Goal: Task Accomplishment & Management: Complete application form

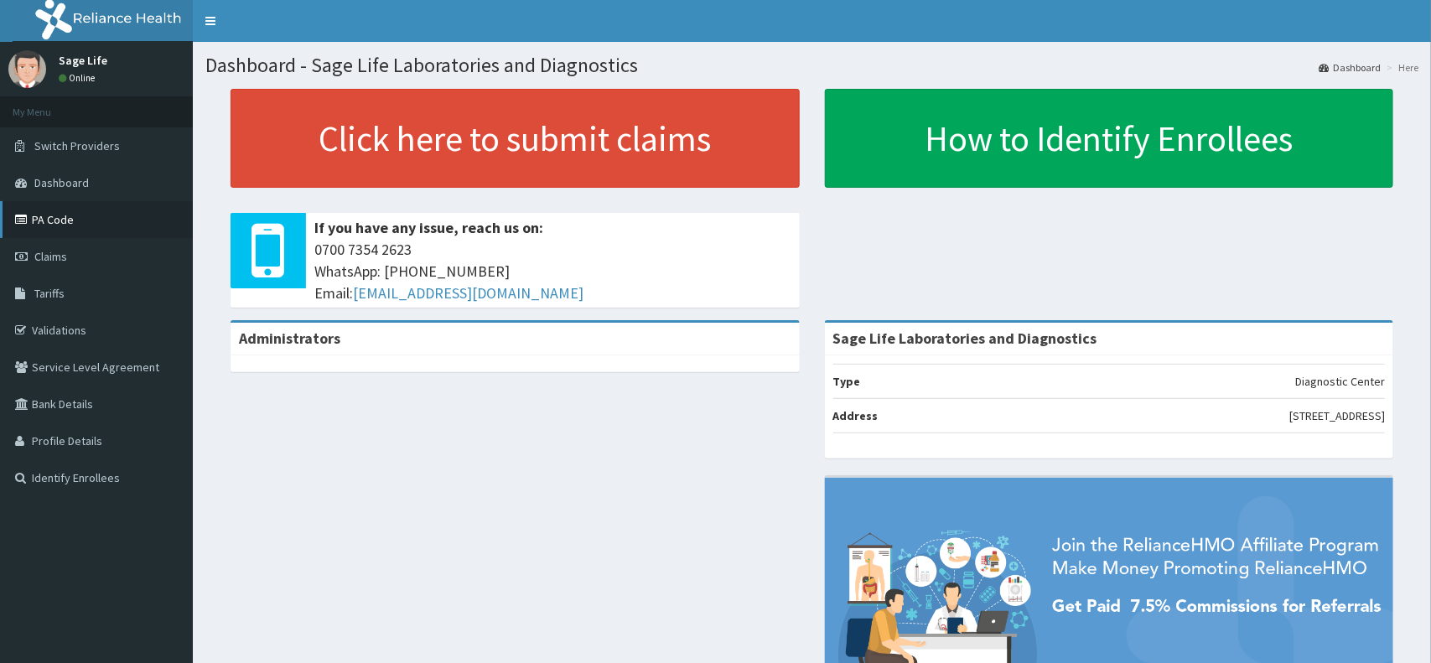
click at [50, 221] on link "PA Code" at bounding box center [96, 219] width 193 height 37
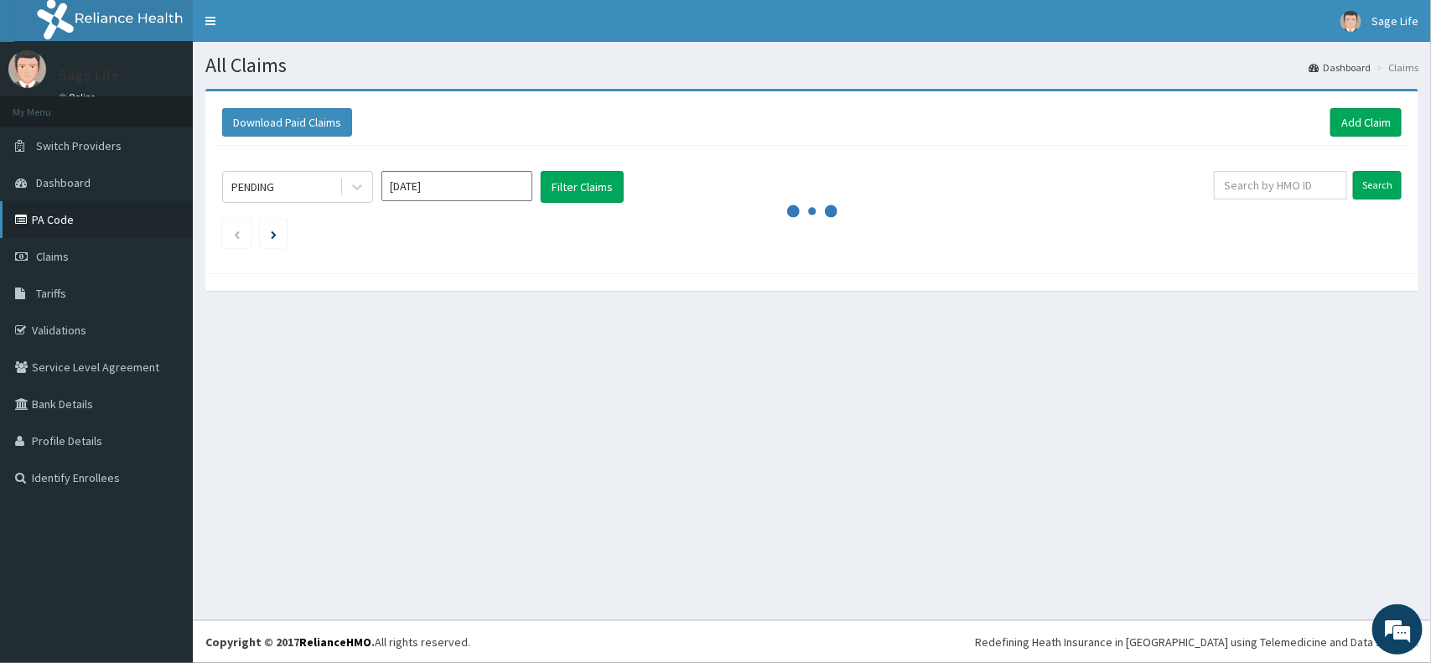
click at [68, 210] on link "PA Code" at bounding box center [96, 219] width 193 height 37
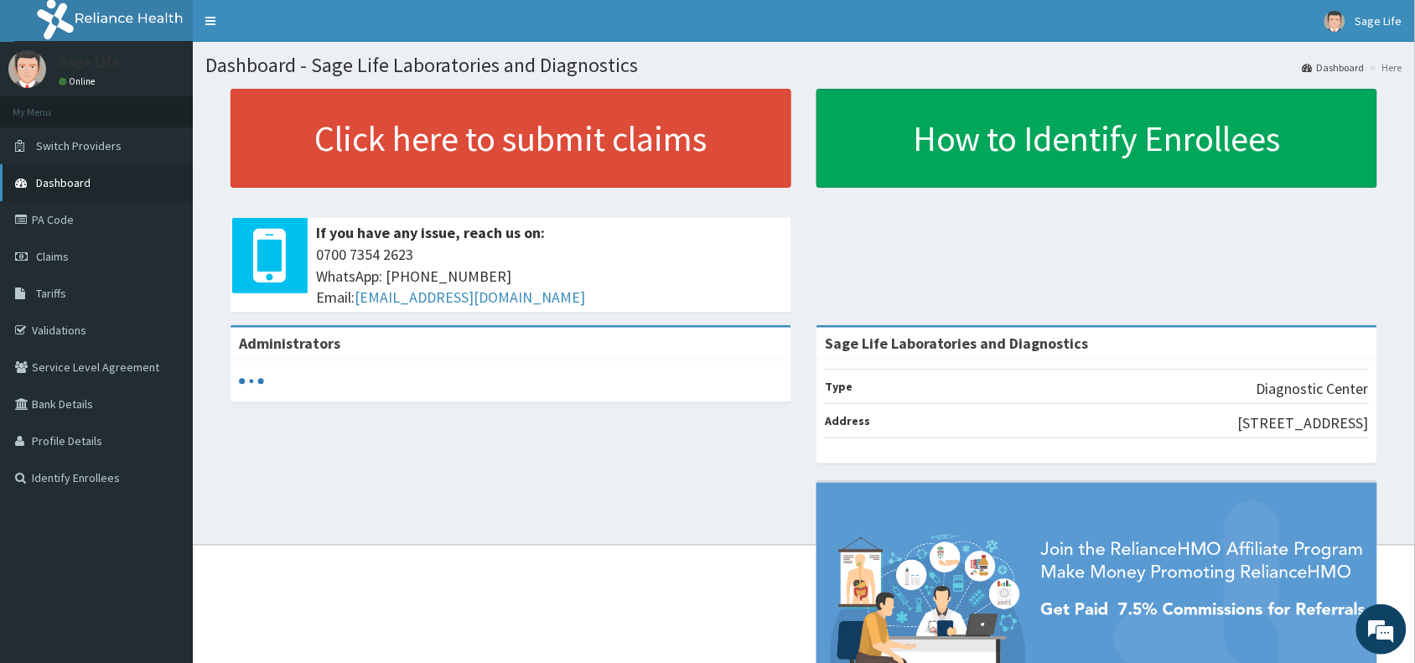
click at [59, 176] on span "Dashboard" at bounding box center [63, 182] width 54 height 15
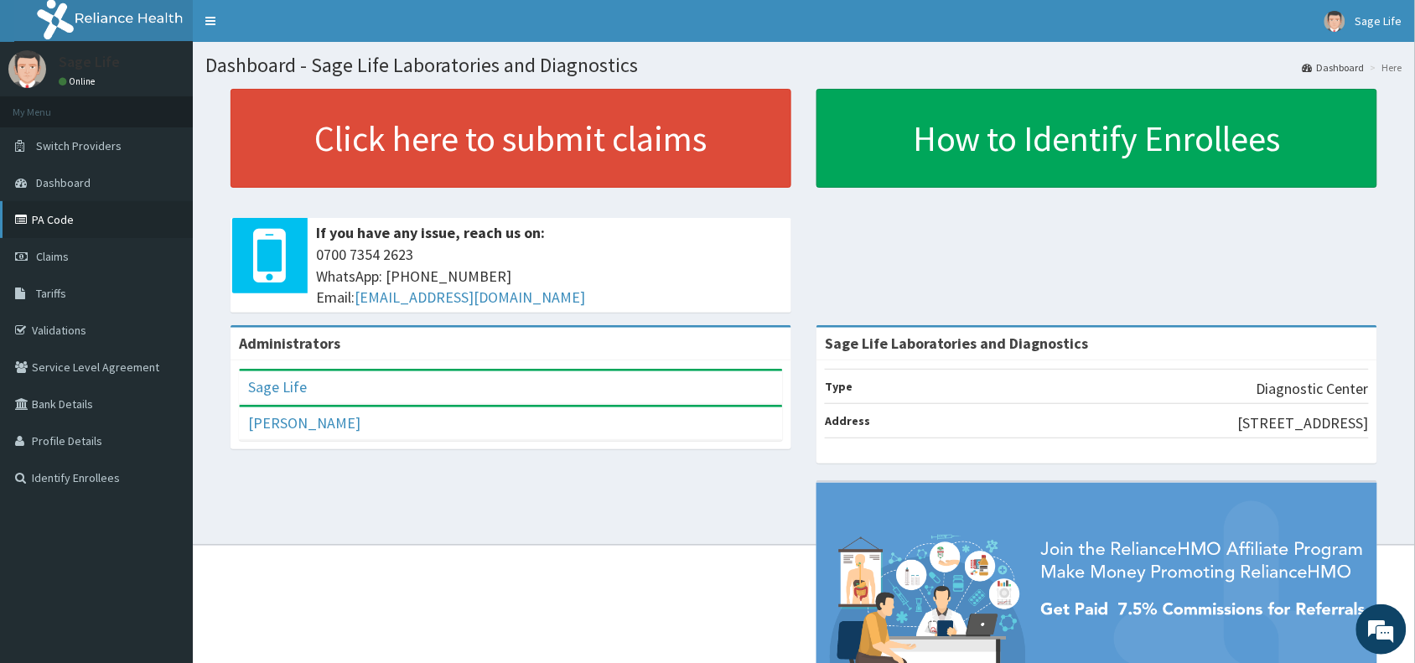
click at [84, 215] on link "PA Code" at bounding box center [96, 219] width 193 height 37
click at [89, 224] on link "PA Code" at bounding box center [96, 219] width 193 height 37
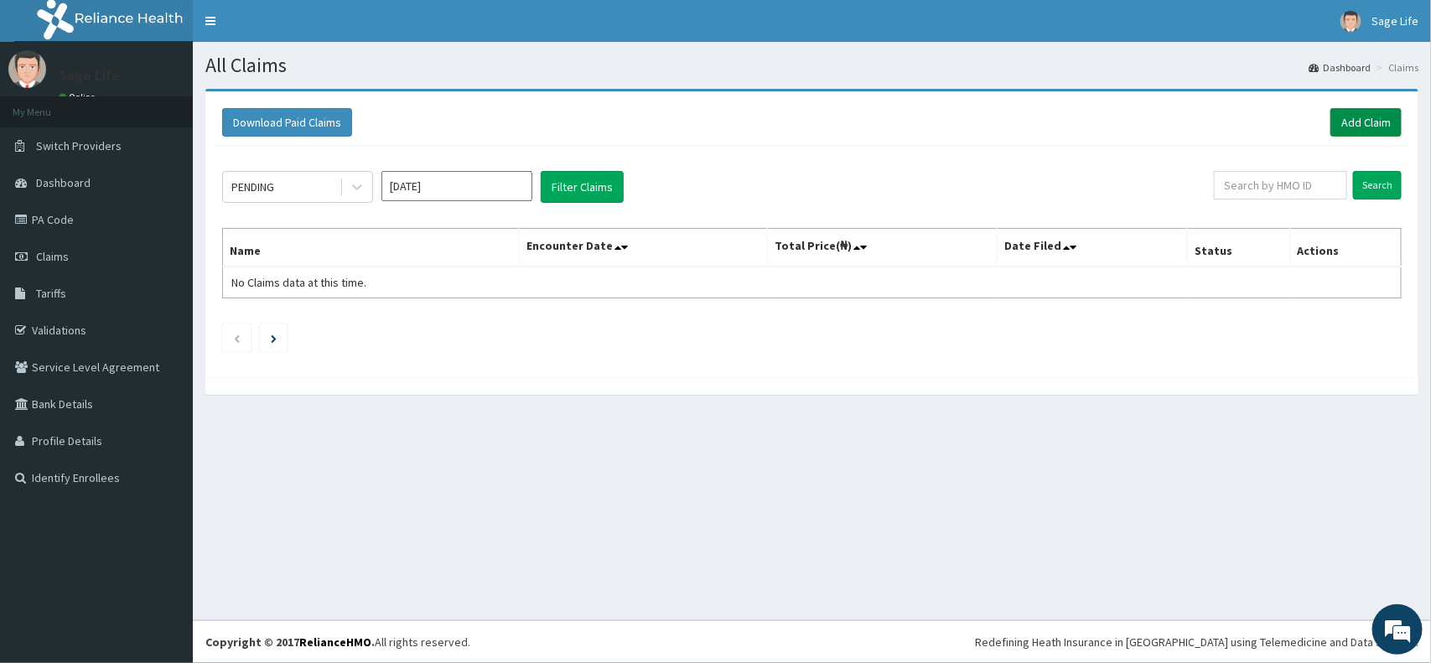
click at [1368, 127] on link "Add Claim" at bounding box center [1366, 122] width 71 height 29
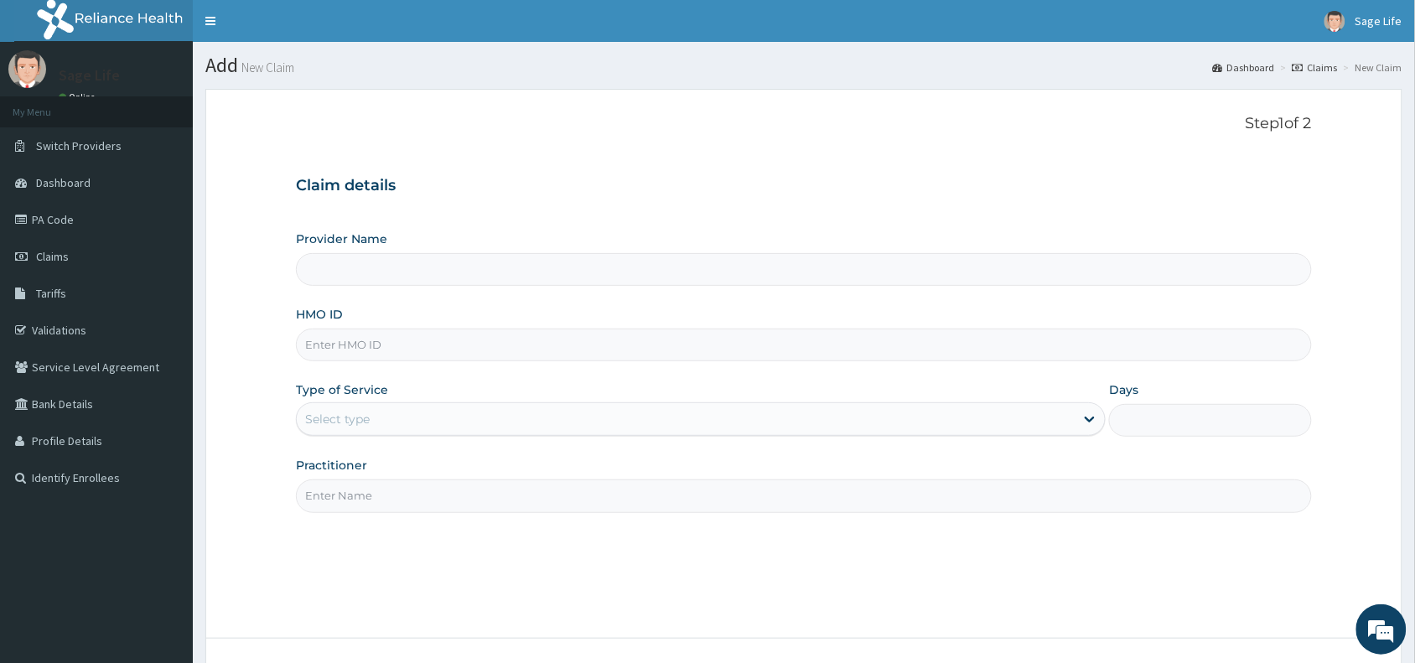
click at [487, 265] on input "Provider Name" at bounding box center [804, 269] width 1016 height 33
click at [513, 345] on input "HMO ID" at bounding box center [804, 345] width 1016 height 33
type input "Sage Life Laboratories and Diagnostics"
type input "BFL/10039/A"
click at [487, 413] on div "Select type" at bounding box center [686, 419] width 778 height 27
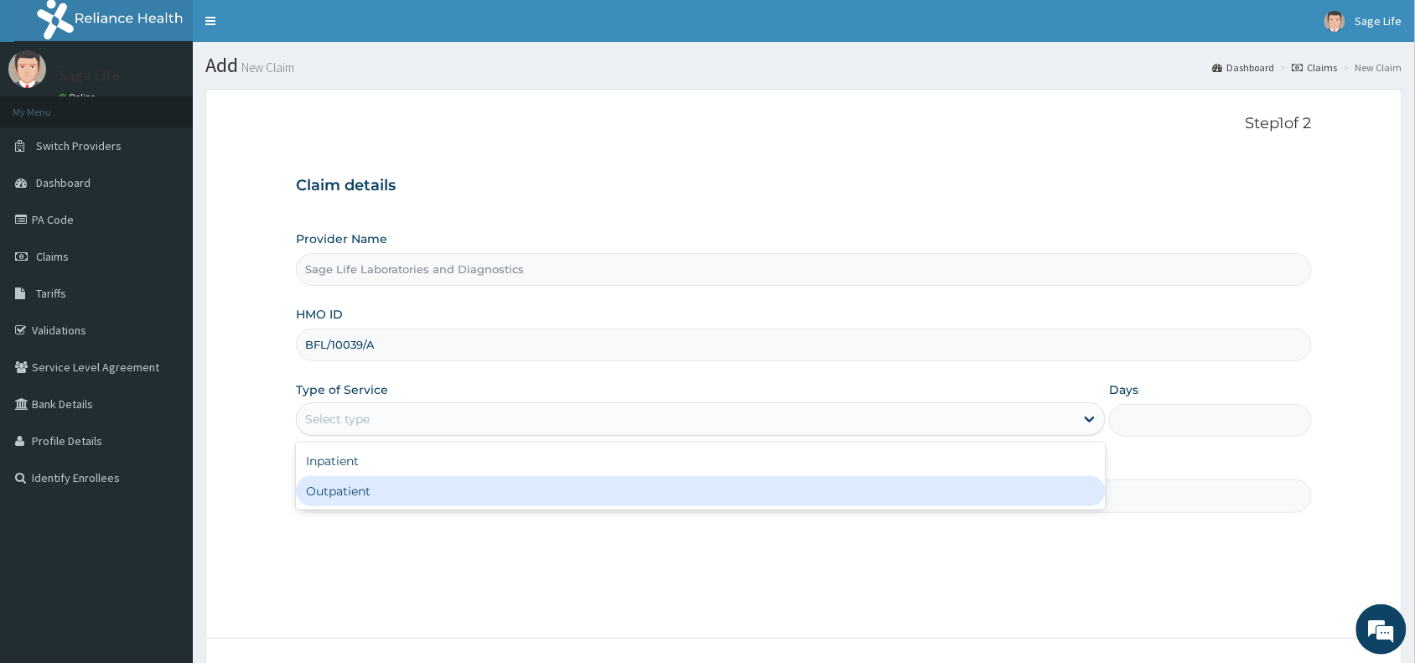
click at [463, 492] on div "Outpatient" at bounding box center [701, 491] width 810 height 30
type input "1"
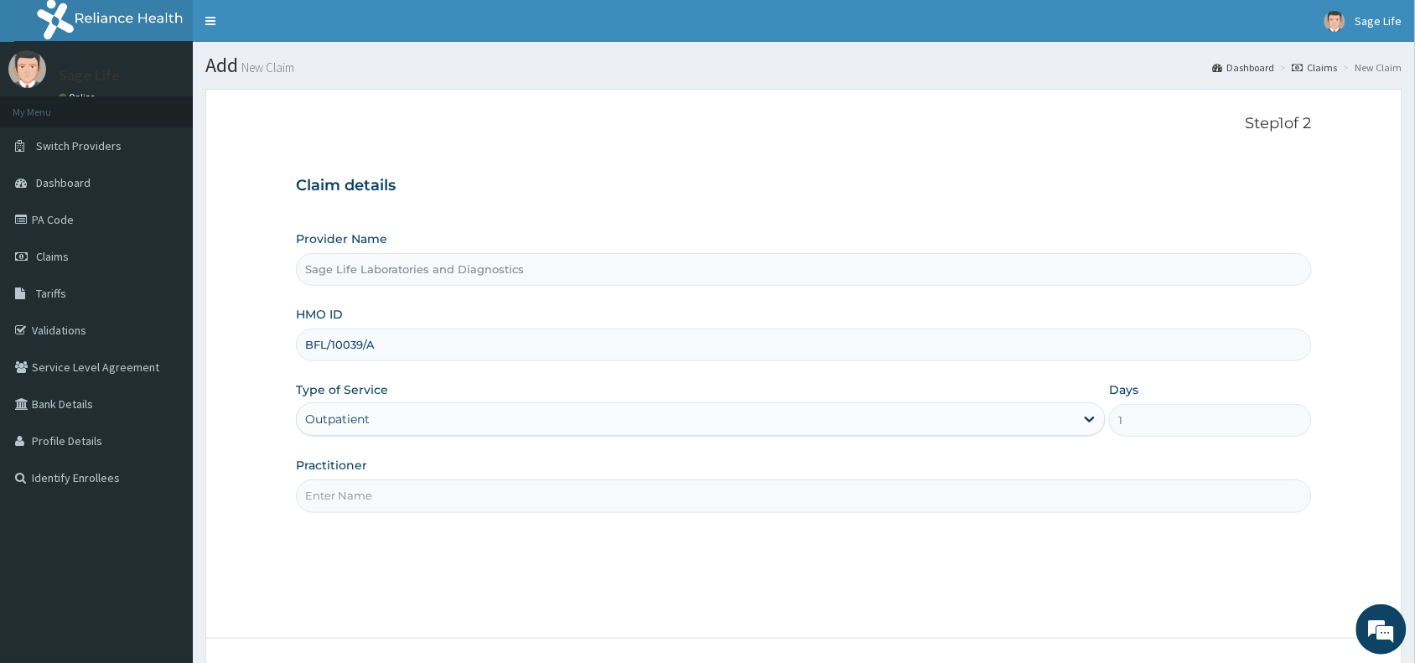
click at [527, 492] on input "Practitioner" at bounding box center [804, 496] width 1016 height 33
type input "NIL"
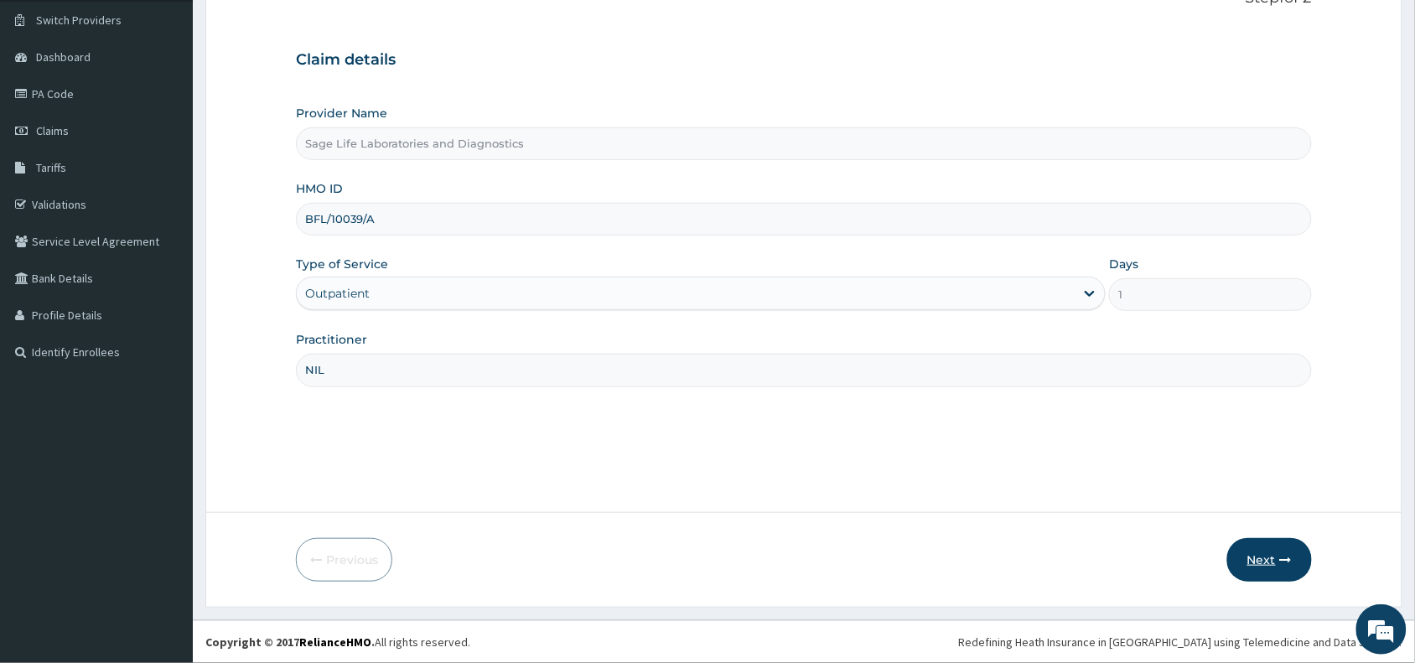
click at [1259, 563] on button "Next" at bounding box center [1269, 560] width 85 height 44
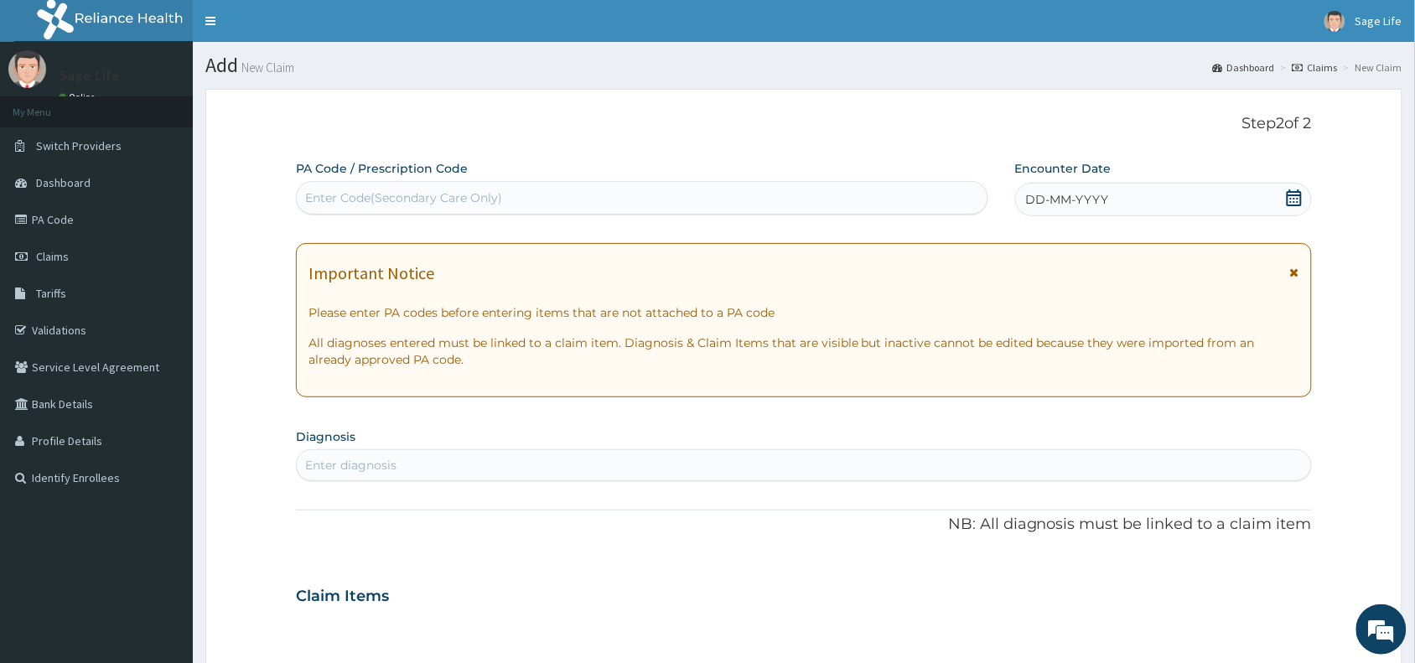
click at [449, 195] on div "Enter Code(Secondary Care Only)" at bounding box center [403, 197] width 197 height 17
paste input "PA/AD1FD0"
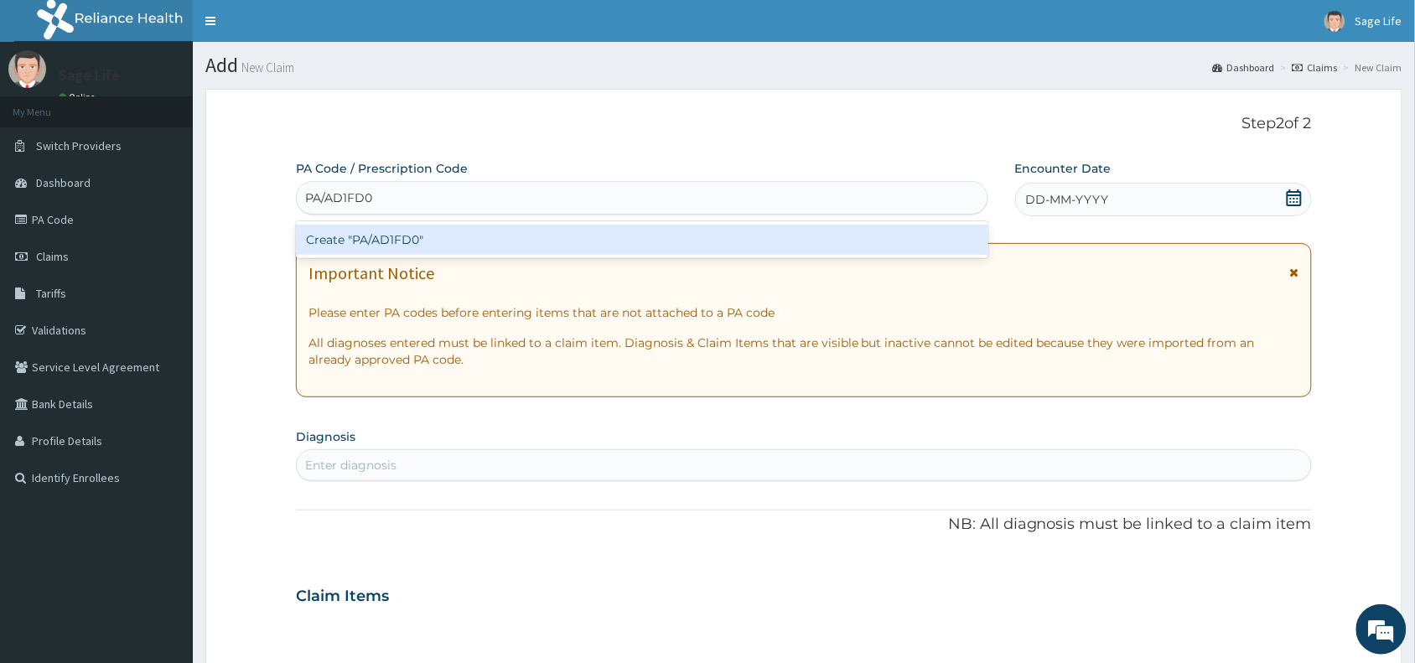
type input "PA/AD1FD0"
click at [408, 260] on div "PA Code / Prescription Code option Create "PA/AD1FD0" focused, 1 of 1. 1 result…" at bounding box center [804, 594] width 1016 height 868
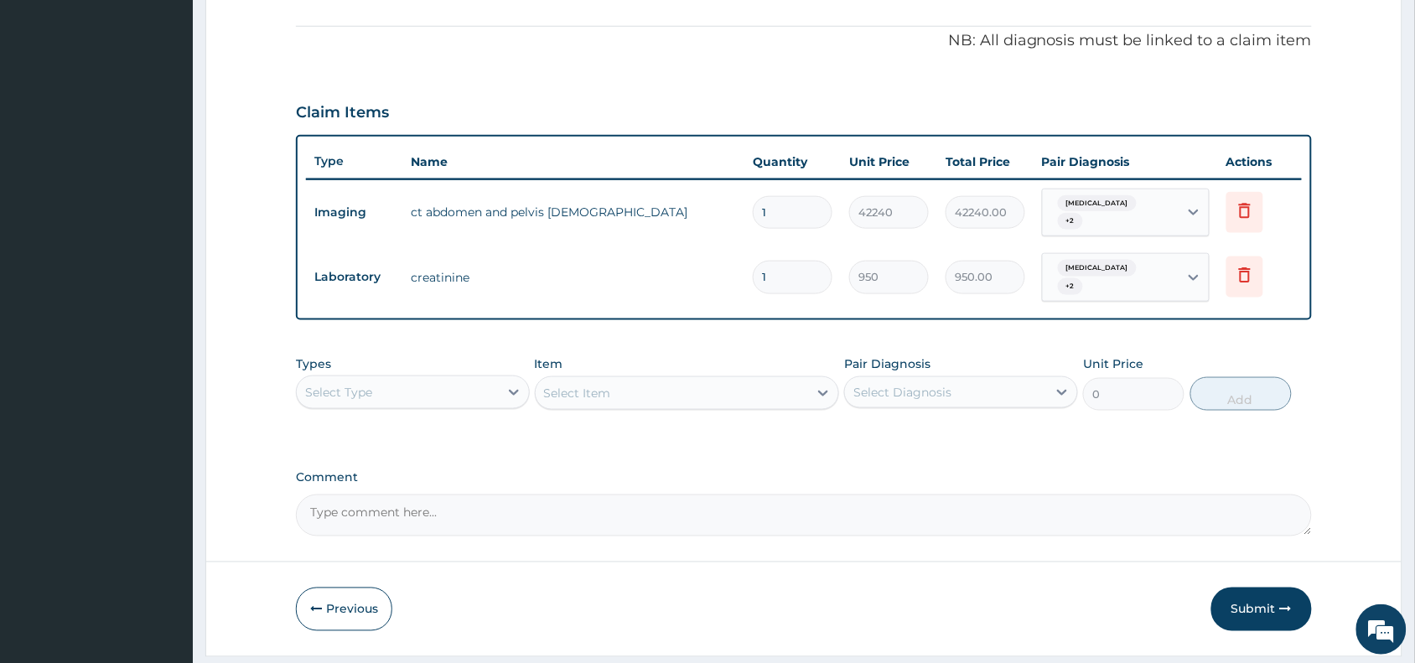
scroll to position [538, 0]
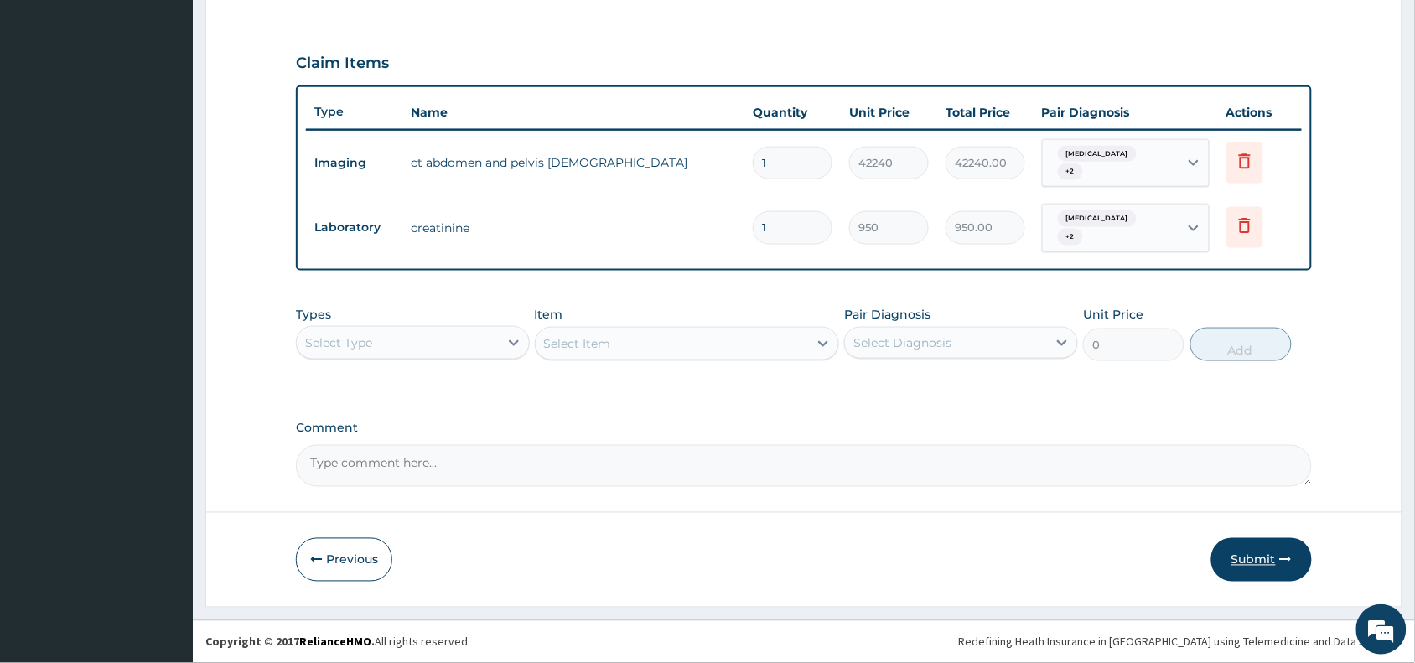
click at [1277, 564] on button "Submit" at bounding box center [1262, 560] width 101 height 44
